Goal: Information Seeking & Learning: Learn about a topic

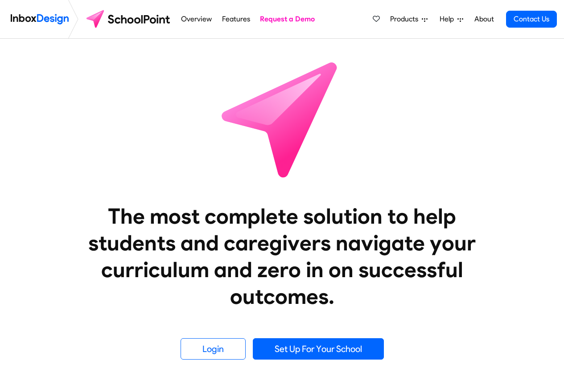
click at [273, 18] on link "Request a Demo" at bounding box center [288, 19] width 60 height 18
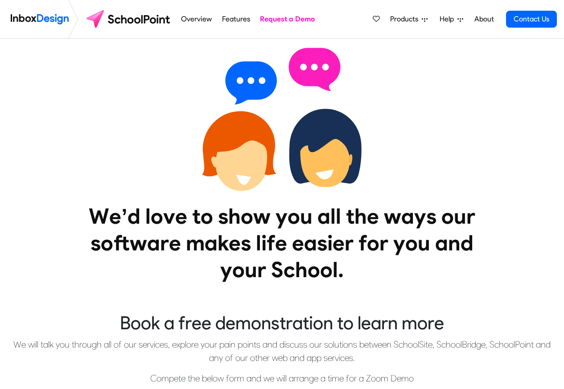
click at [406, 20] on span "Products" at bounding box center [406, 19] width 32 height 11
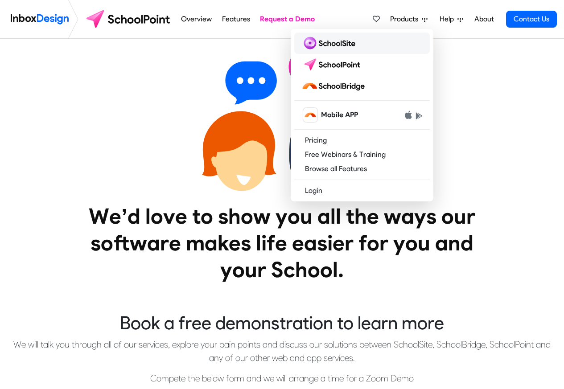
click at [329, 42] on img at bounding box center [329, 43] width 57 height 14
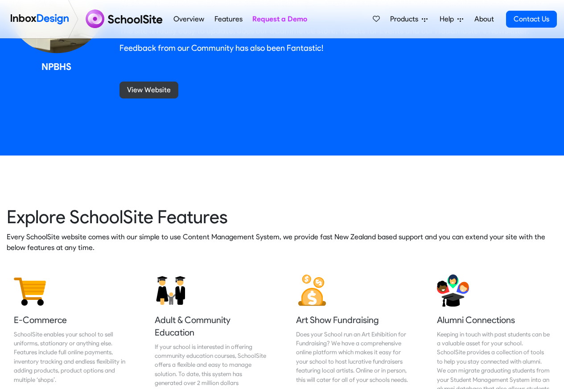
scroll to position [962, 0]
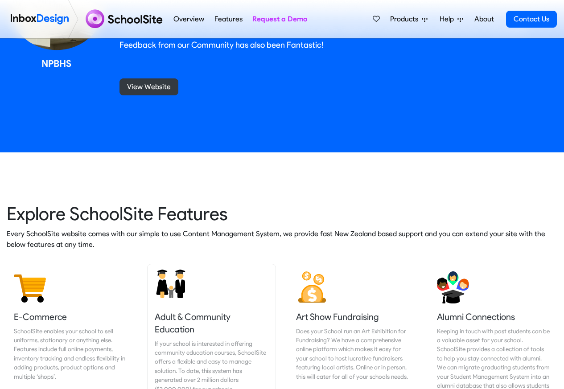
click at [188, 316] on h5 "Adult & Community Education" at bounding box center [211, 323] width 113 height 25
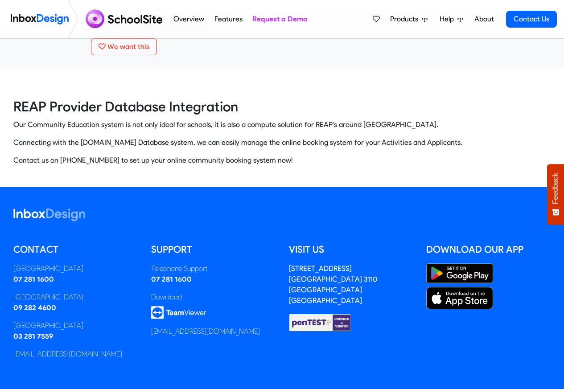
scroll to position [160, 0]
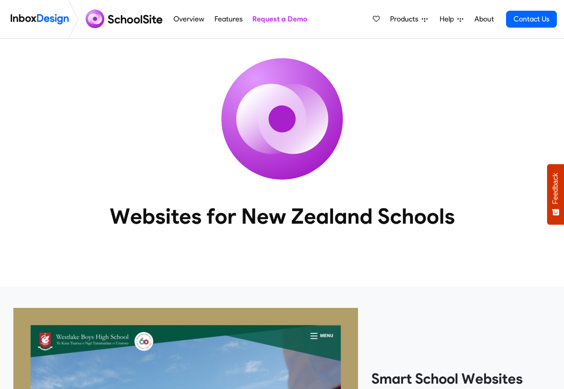
scroll to position [962, 0]
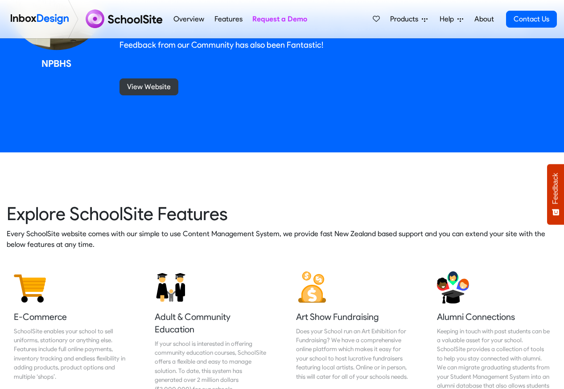
click at [407, 19] on span "Products" at bounding box center [406, 19] width 32 height 11
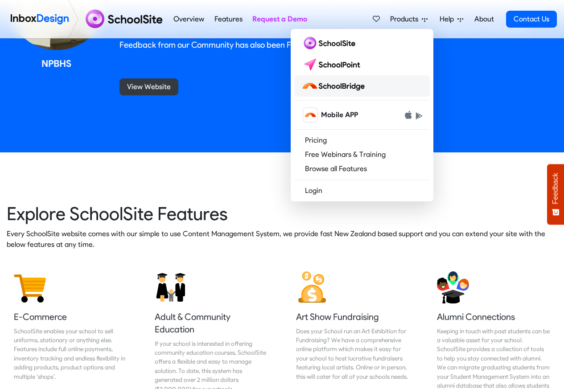
click at [345, 85] on img at bounding box center [334, 86] width 67 height 14
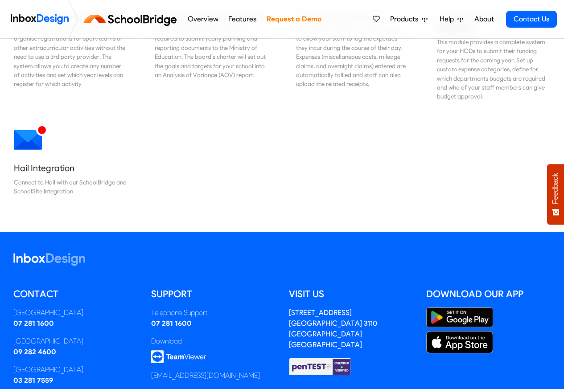
scroll to position [887, 0]
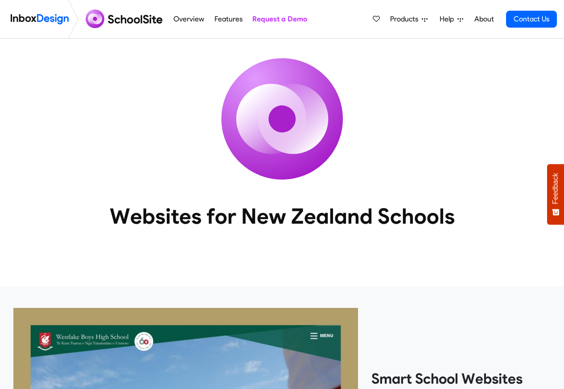
scroll to position [962, 0]
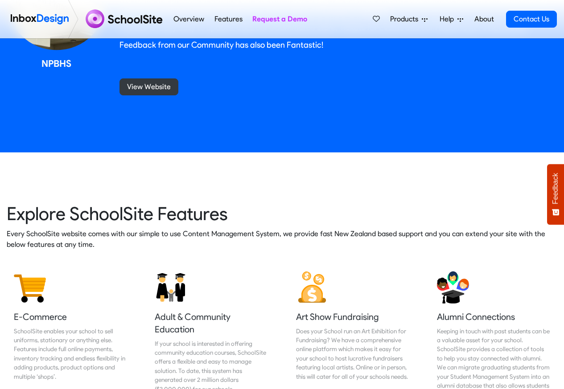
click at [407, 19] on span "Products" at bounding box center [406, 19] width 32 height 11
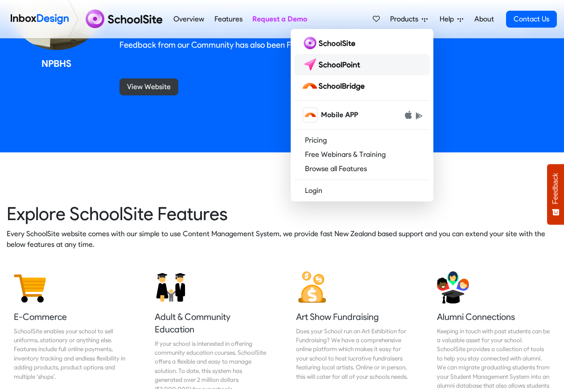
click at [337, 63] on img at bounding box center [332, 64] width 63 height 14
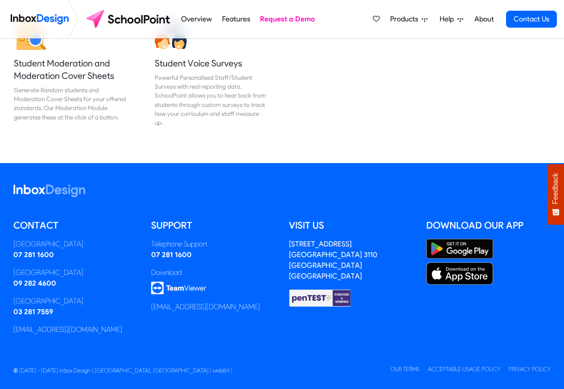
scroll to position [1173, 0]
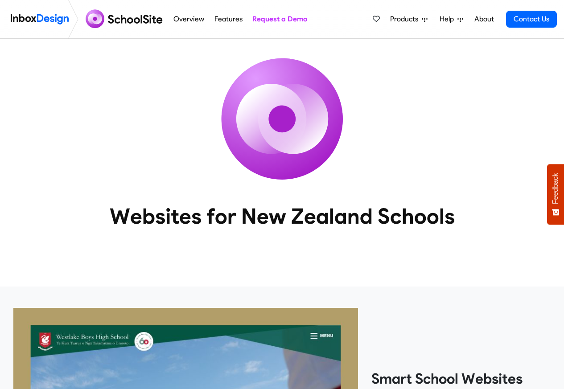
scroll to position [962, 0]
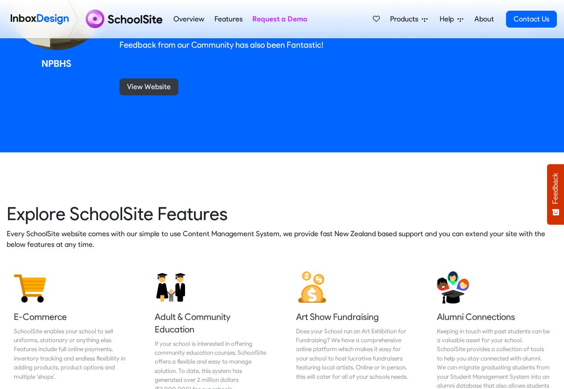
click at [417, 19] on span "Products" at bounding box center [406, 19] width 32 height 11
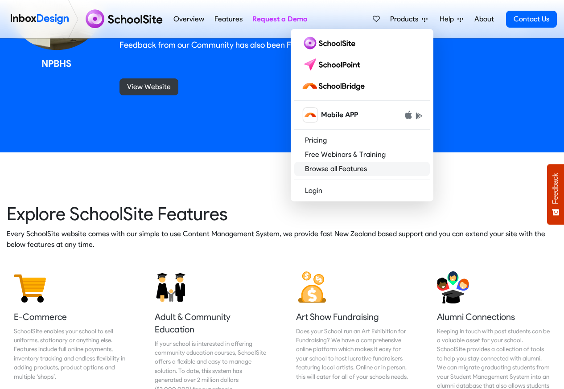
click at [340, 168] on link "Browse all Features" at bounding box center [361, 169] width 135 height 14
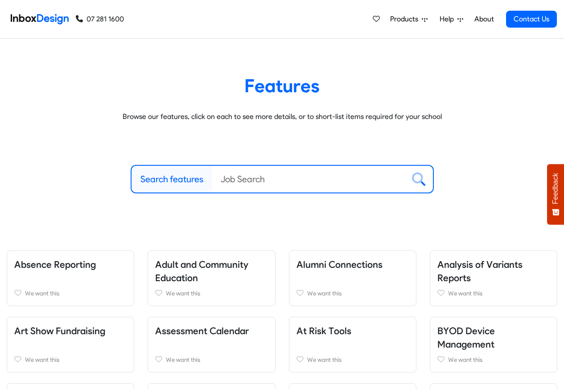
click at [173, 180] on label "Search features" at bounding box center [171, 178] width 63 height 13
click at [212, 180] on input "Search features" at bounding box center [308, 179] width 193 height 27
paste input "bespoke"
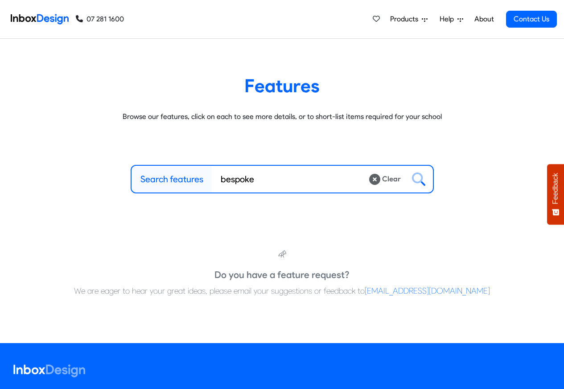
type input "bespoke"
